Goal: Task Accomplishment & Management: Manage account settings

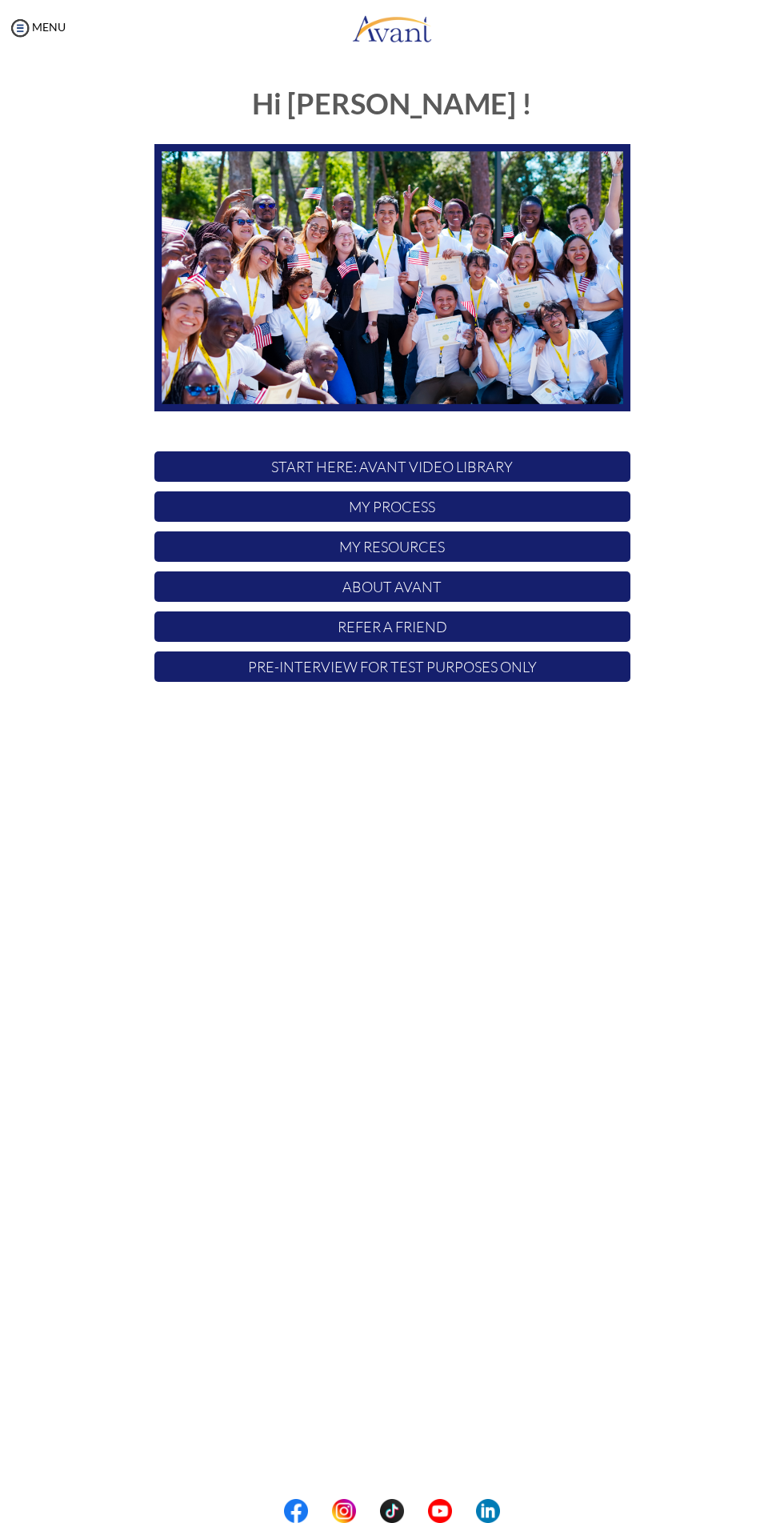
click at [546, 517] on p "My Process" at bounding box center [392, 507] width 476 height 31
click at [523, 511] on p "My Process" at bounding box center [392, 507] width 476 height 31
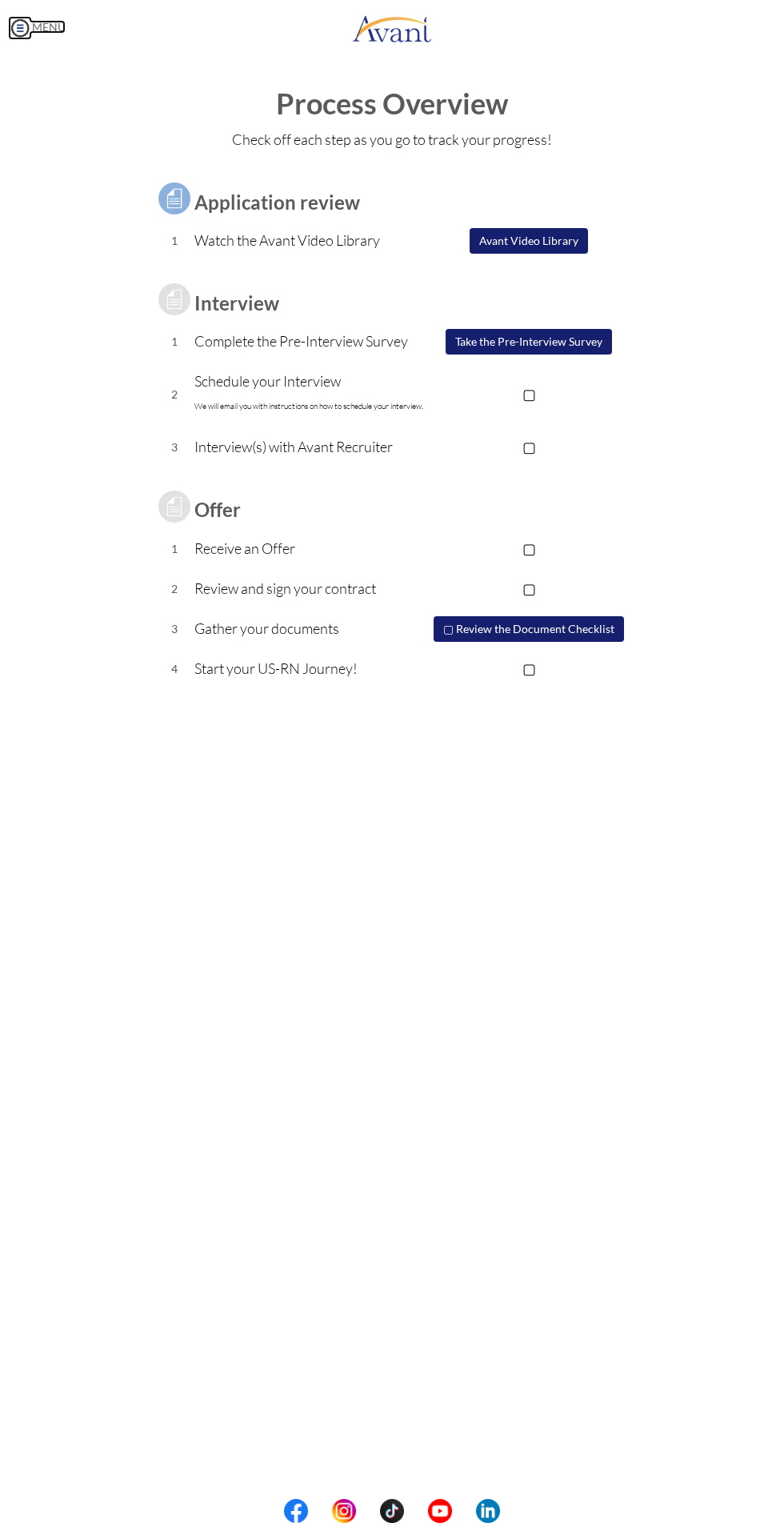
click at [45, 33] on link "MENU" at bounding box center [37, 27] width 58 height 14
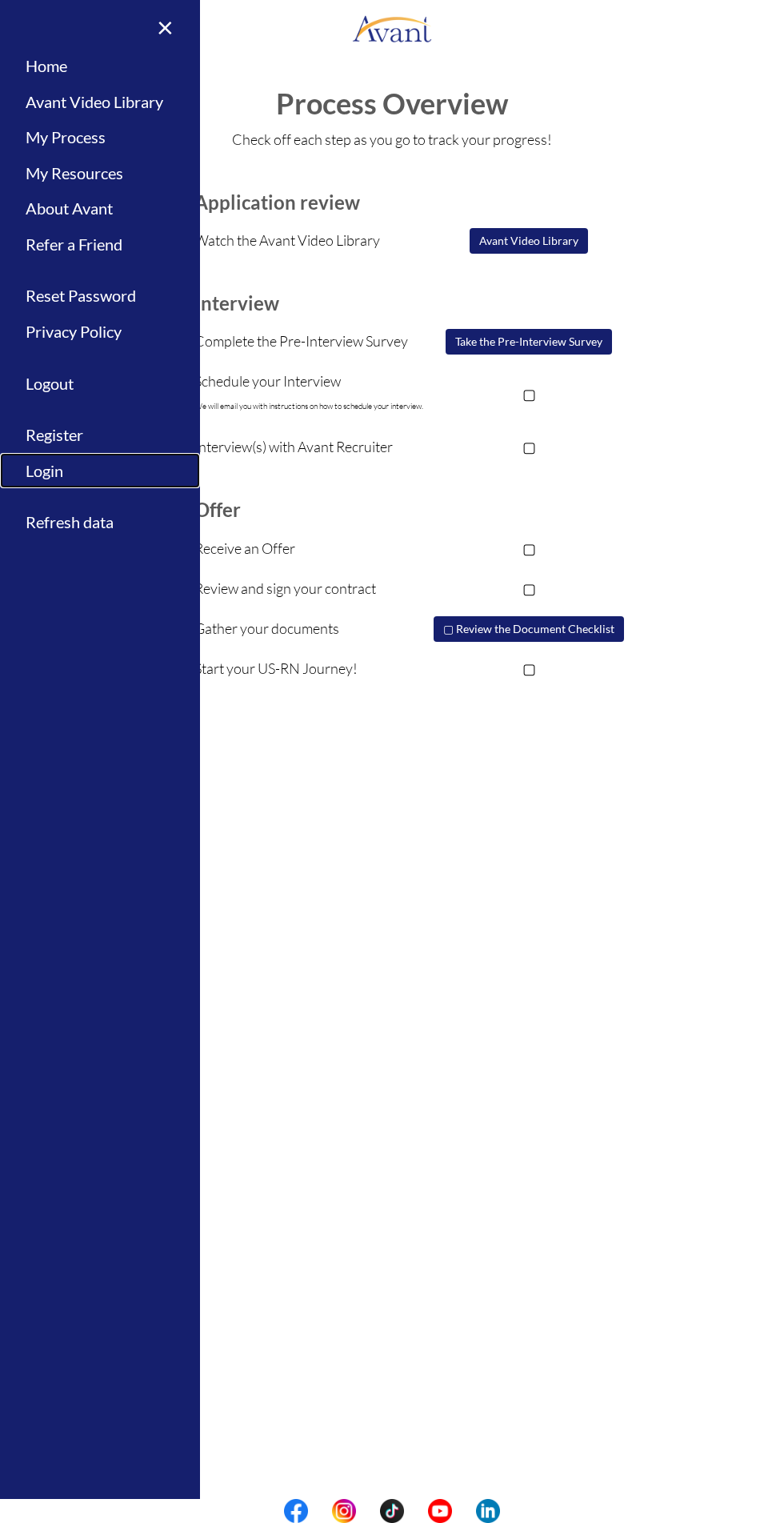
click at [102, 484] on link "Login" at bounding box center [100, 470] width 200 height 36
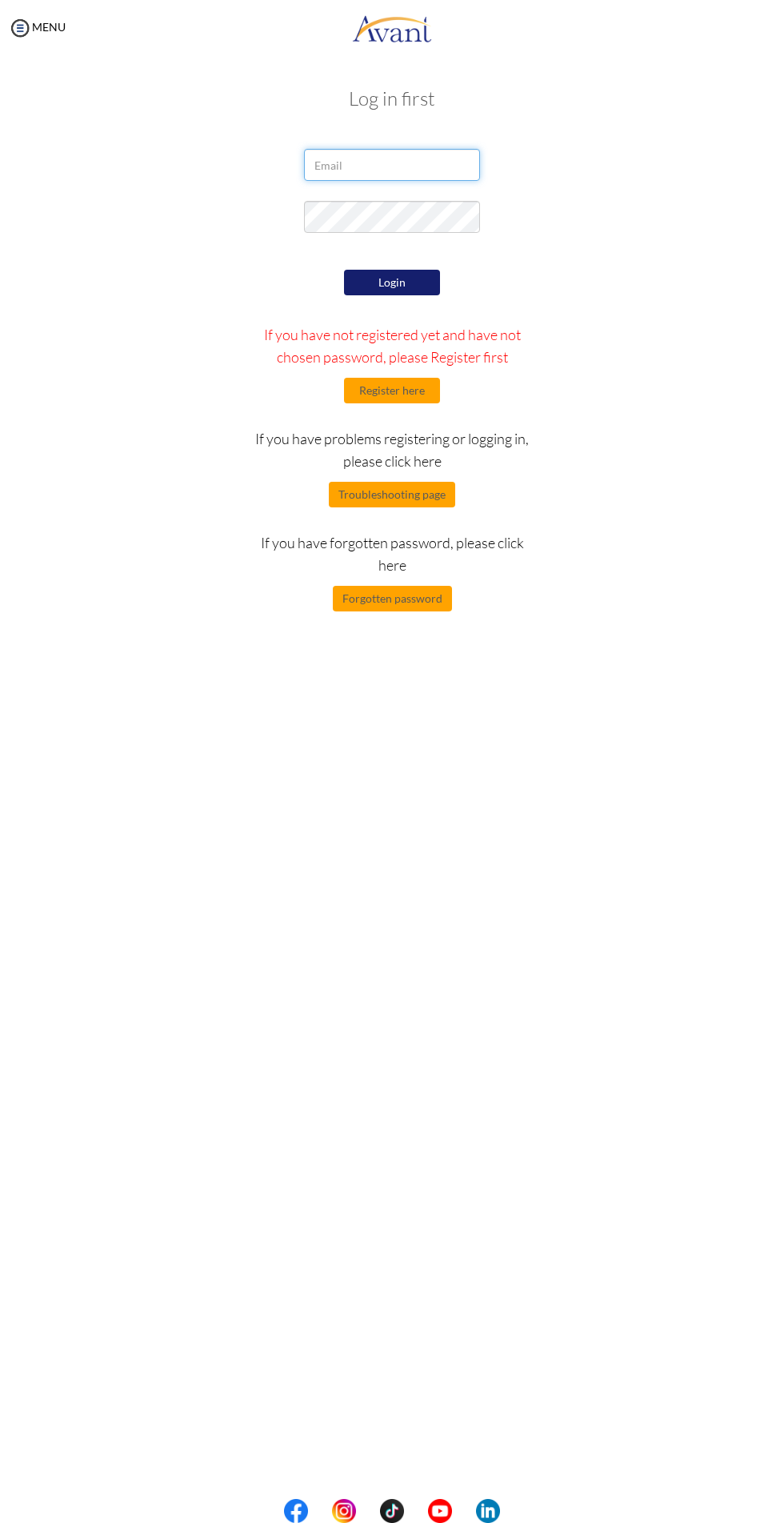
click at [419, 165] on input "email" at bounding box center [392, 165] width 176 height 32
type input "papay.bronson@gmail.com"
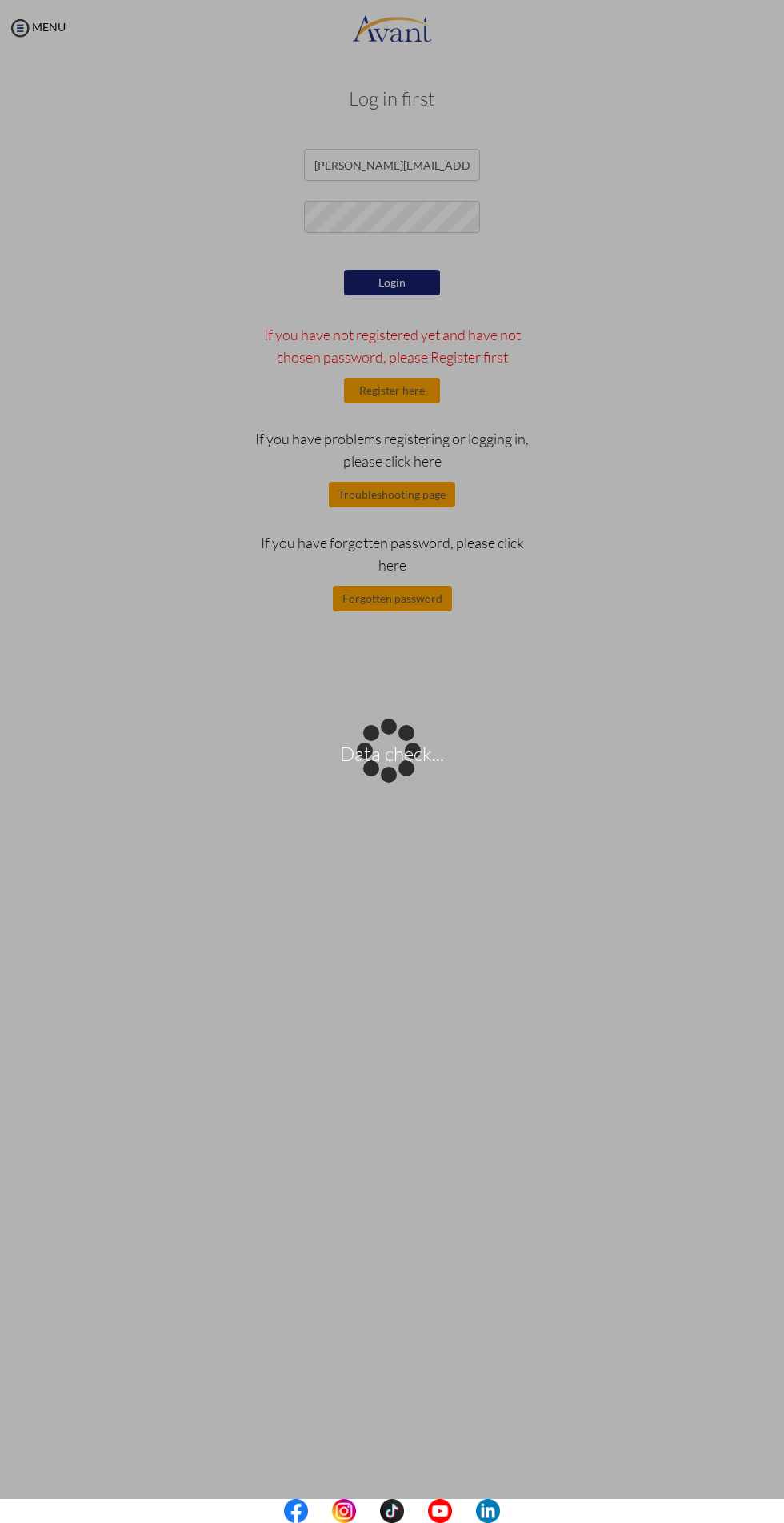
click at [400, 751] on div "Data check..." at bounding box center [392, 762] width 23 height 23
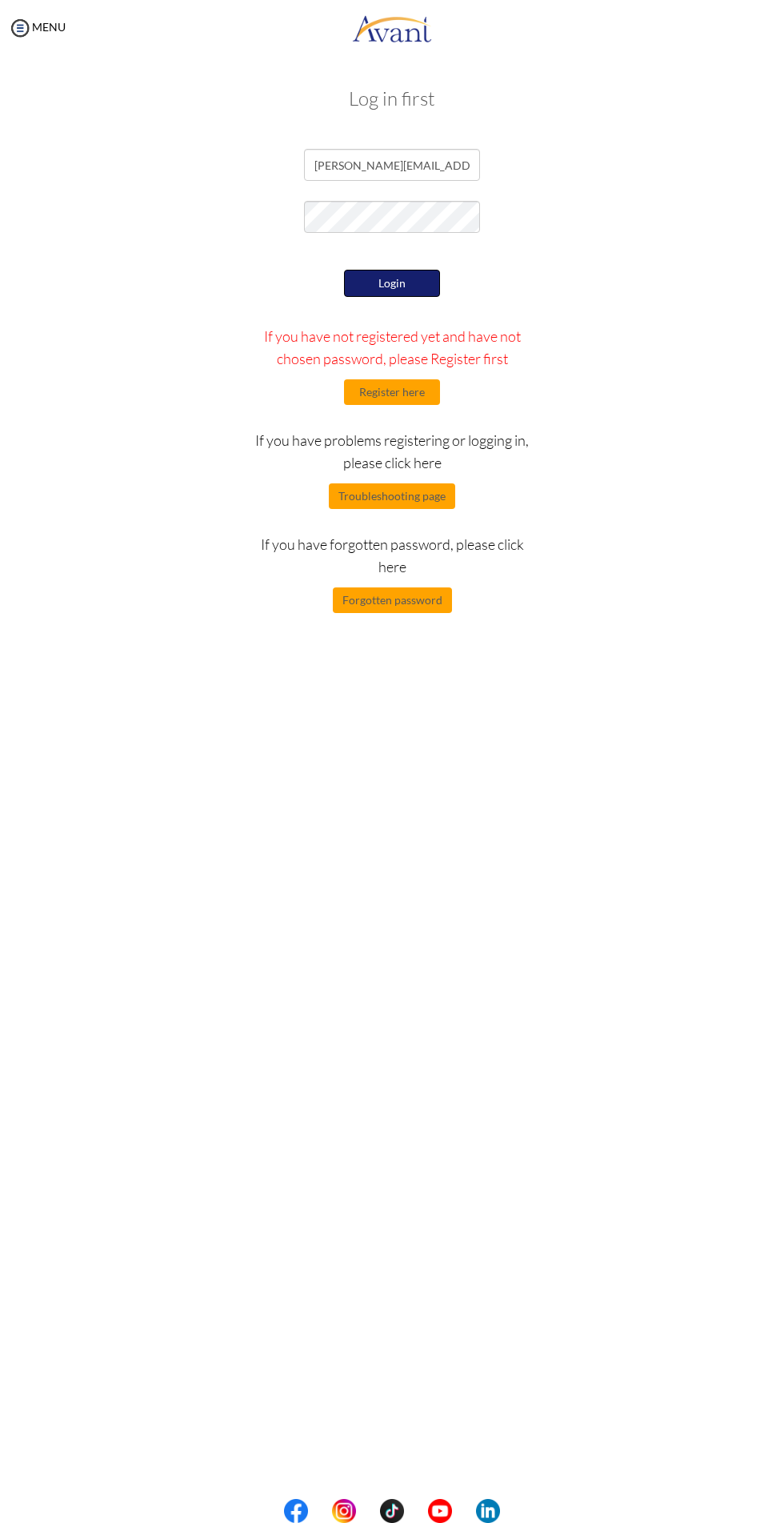
click at [429, 286] on button "Login" at bounding box center [391, 283] width 96 height 27
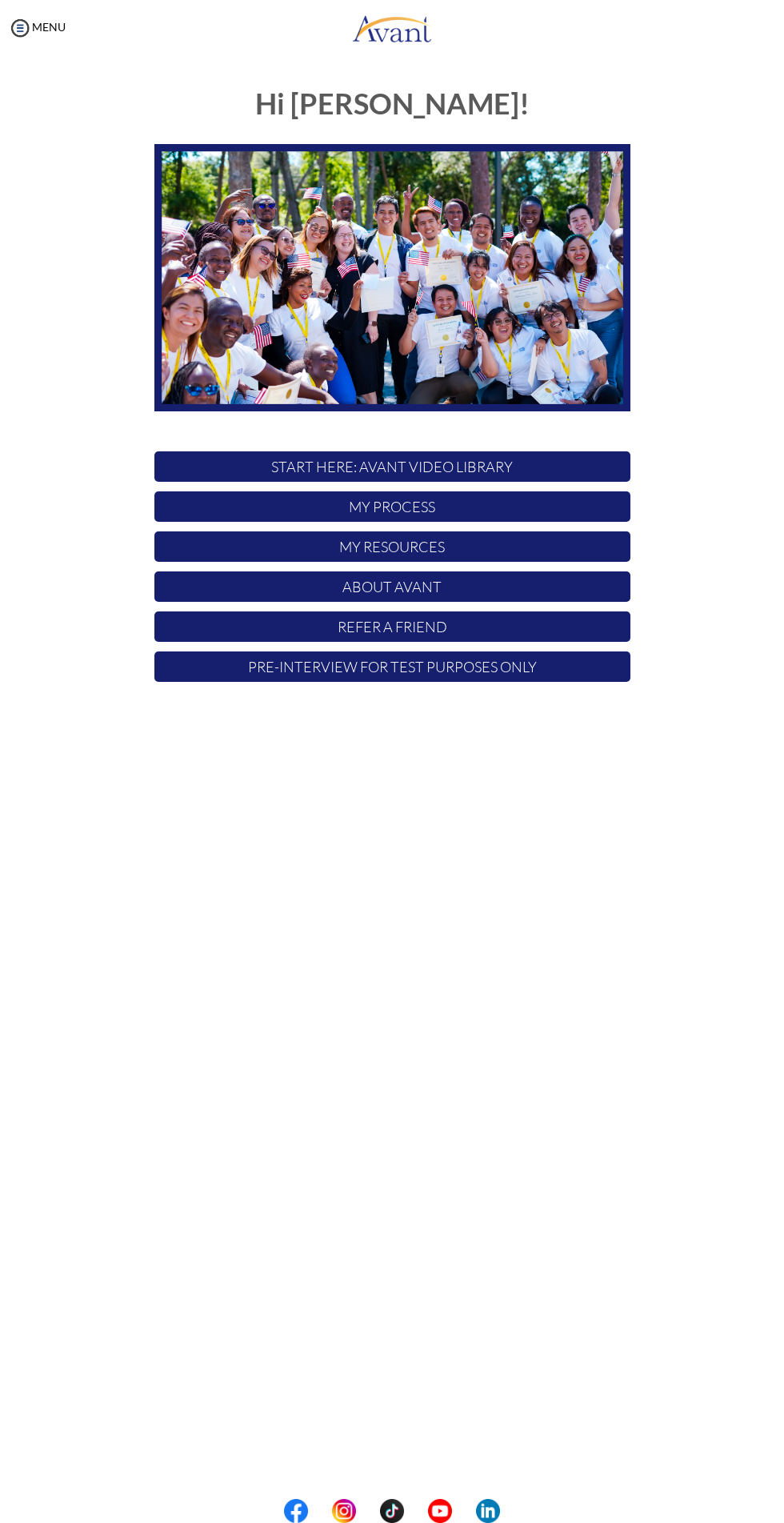
click at [505, 514] on p "My Process" at bounding box center [392, 507] width 476 height 31
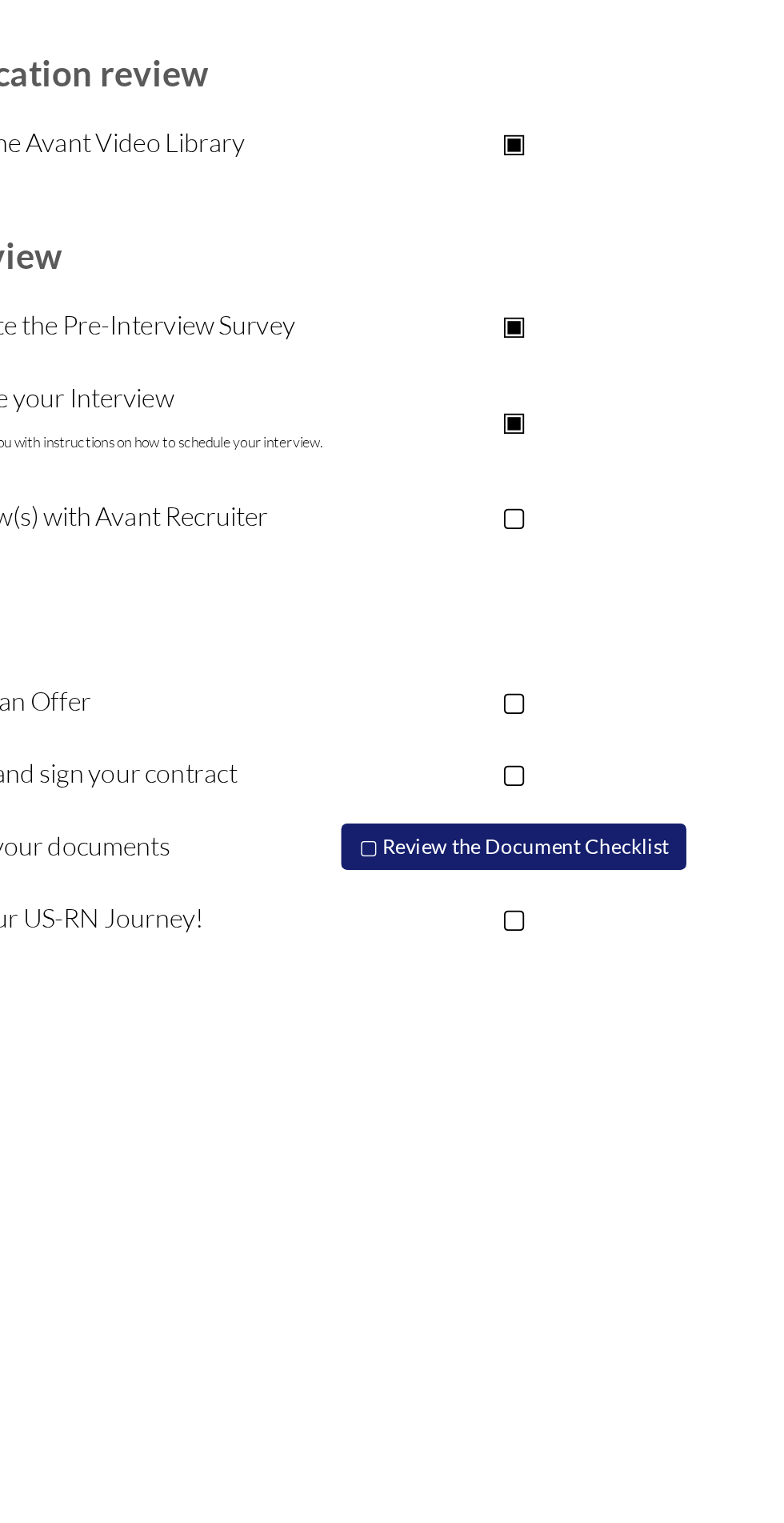
click at [543, 457] on p "▢" at bounding box center [529, 447] width 202 height 23
